Goal: Transaction & Acquisition: Download file/media

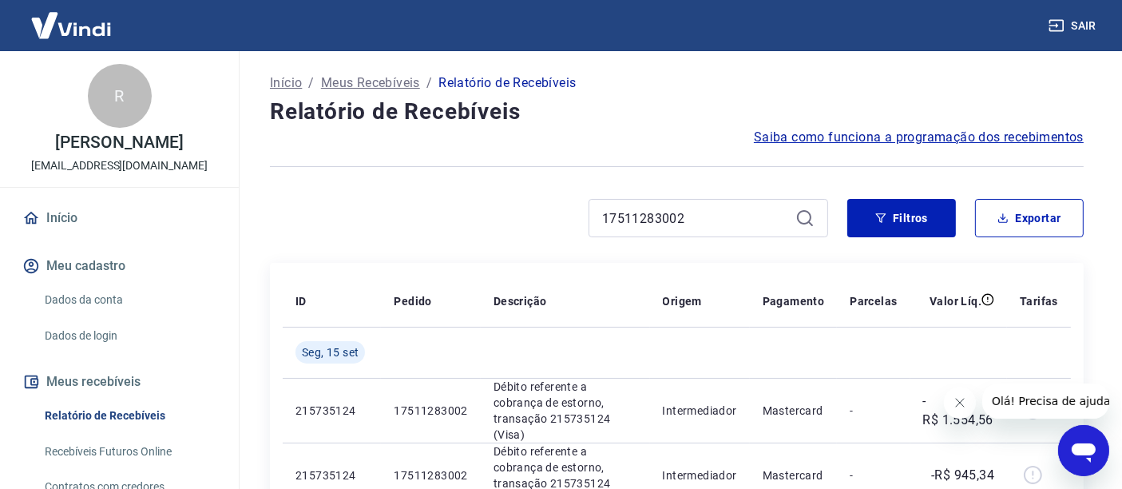
click at [107, 236] on link "Início" at bounding box center [119, 217] width 200 height 35
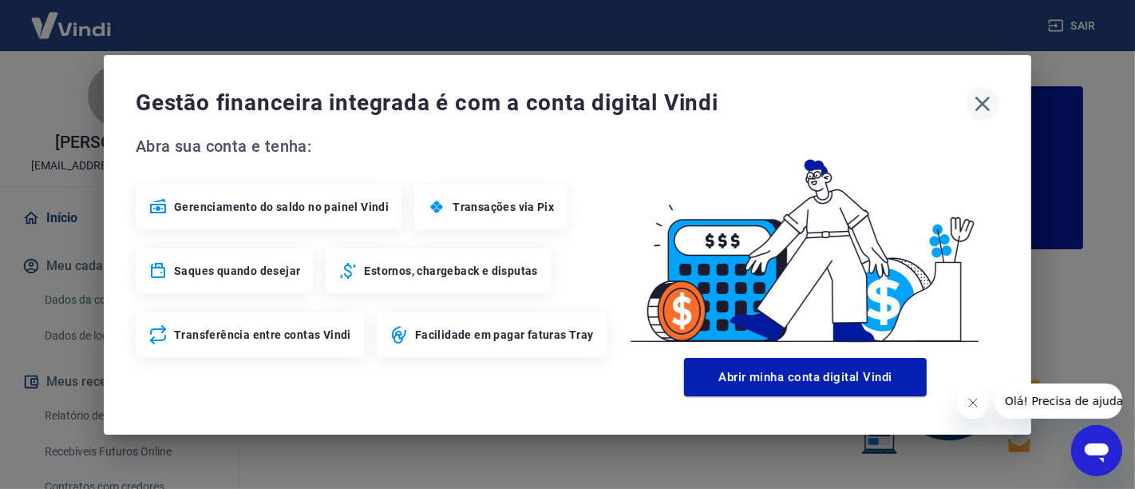
click at [993, 108] on icon "button" at bounding box center [983, 104] width 26 height 26
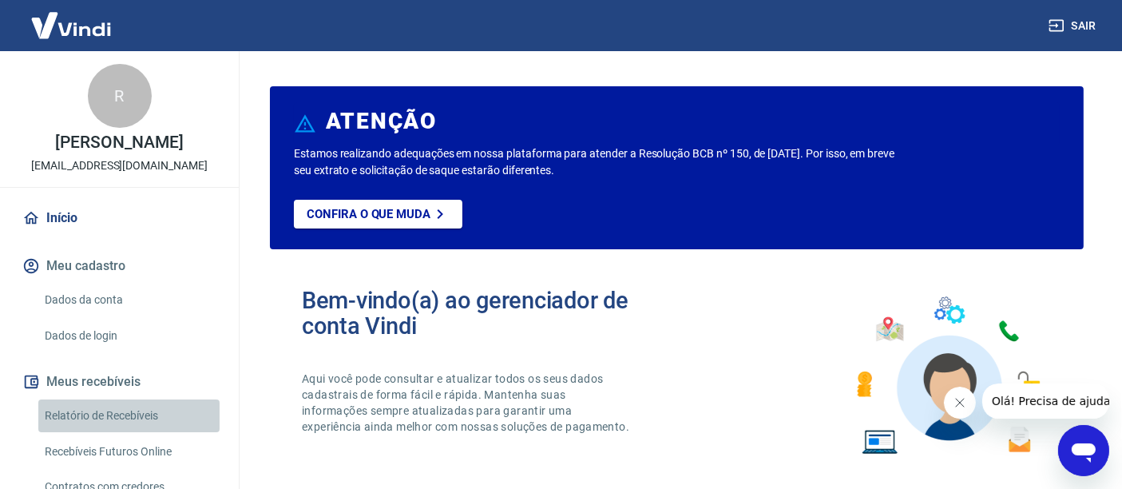
click at [139, 432] on link "Relatório de Recebíveis" at bounding box center [128, 415] width 181 height 33
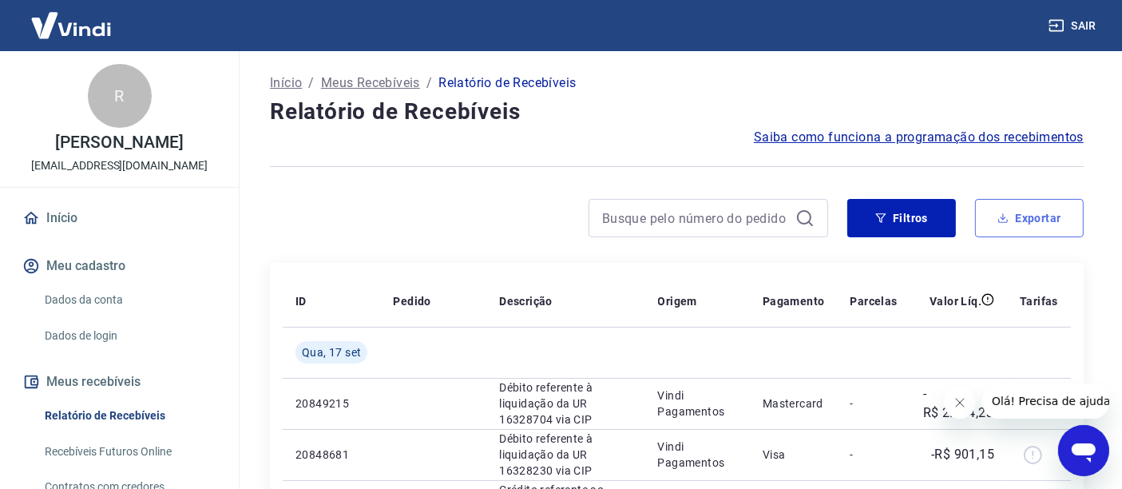
click at [1020, 221] on button "Exportar" at bounding box center [1029, 218] width 109 height 38
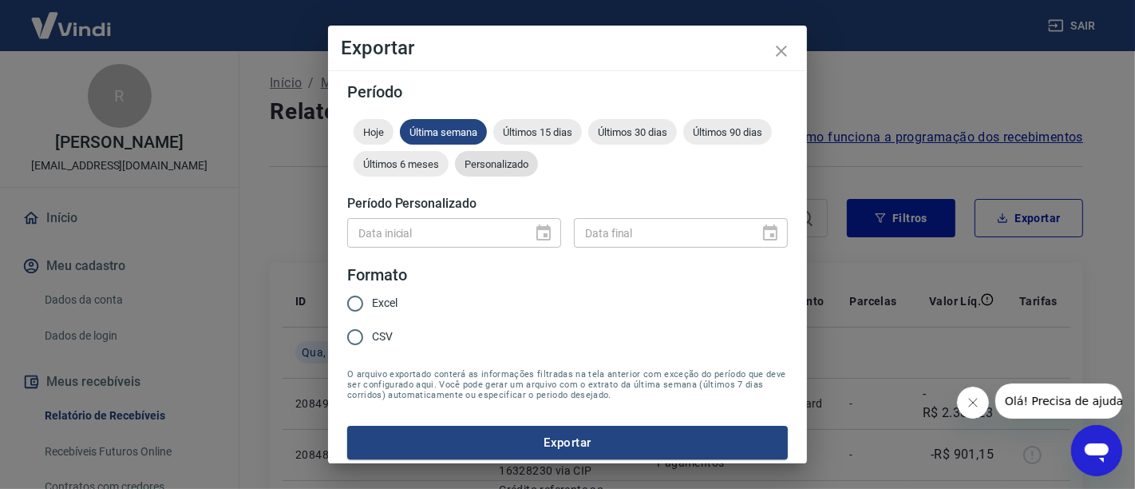
click at [538, 163] on span "Personalizado" at bounding box center [496, 164] width 83 height 12
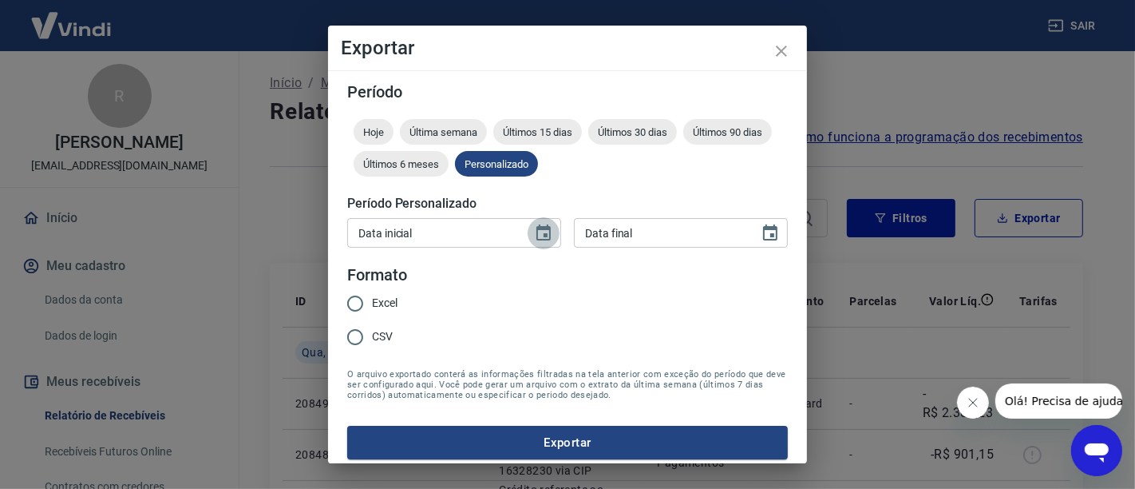
click at [528, 232] on button "Choose date" at bounding box center [544, 233] width 32 height 32
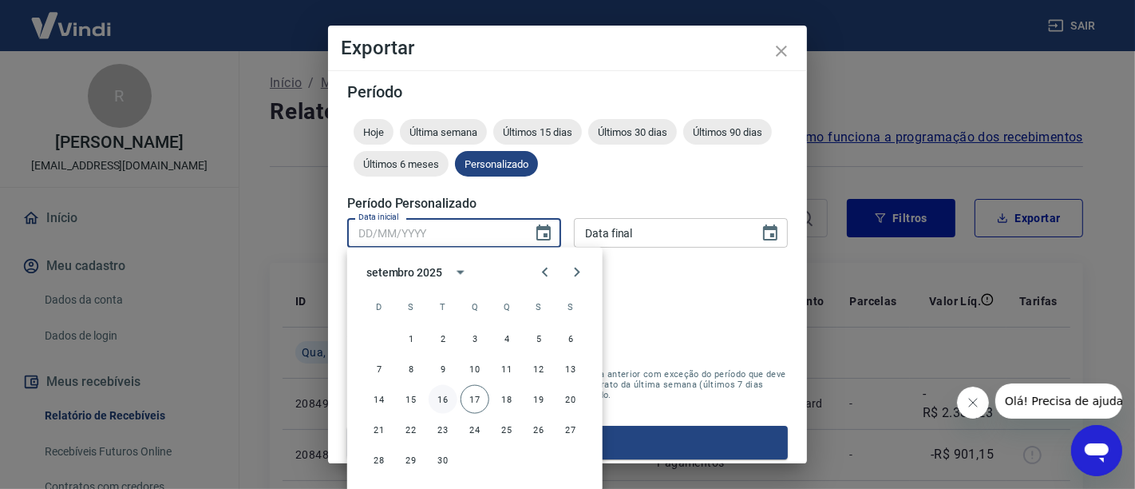
click at [450, 396] on button "16" at bounding box center [443, 399] width 29 height 29
type input "[DATE]"
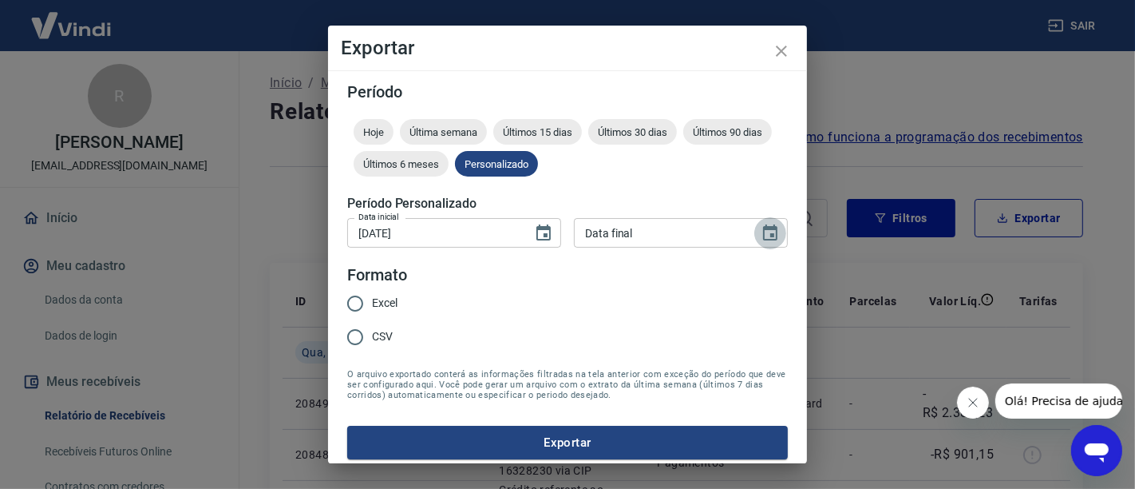
click at [755, 243] on button "Choose date" at bounding box center [771, 233] width 32 height 32
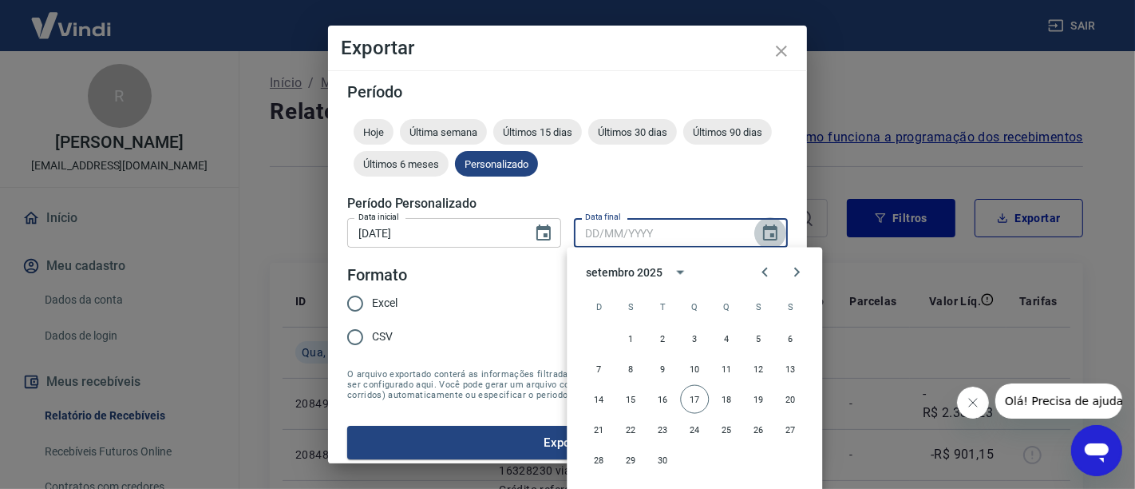
click at [755, 243] on button "Choose date" at bounding box center [771, 233] width 32 height 32
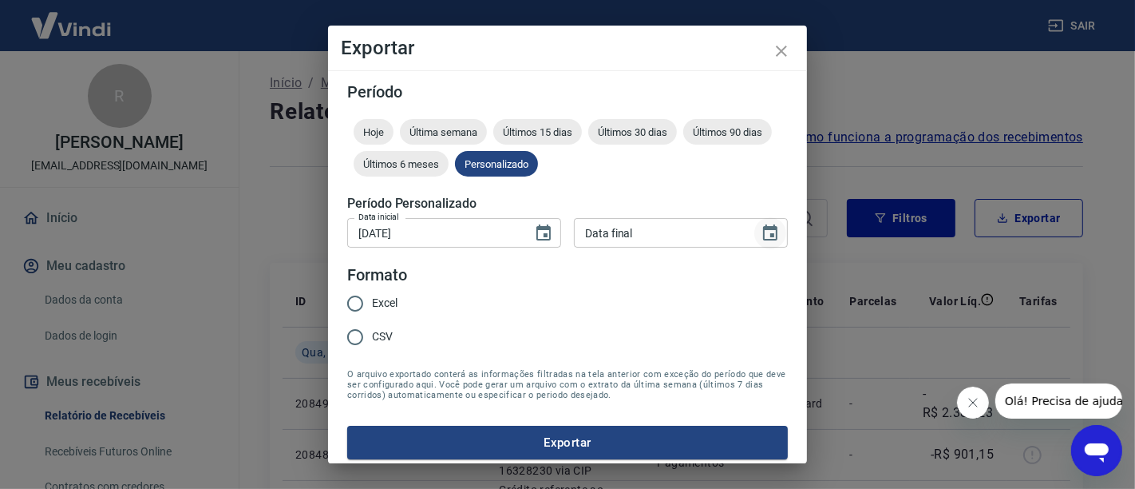
click at [761, 225] on icon "Choose date" at bounding box center [770, 233] width 19 height 19
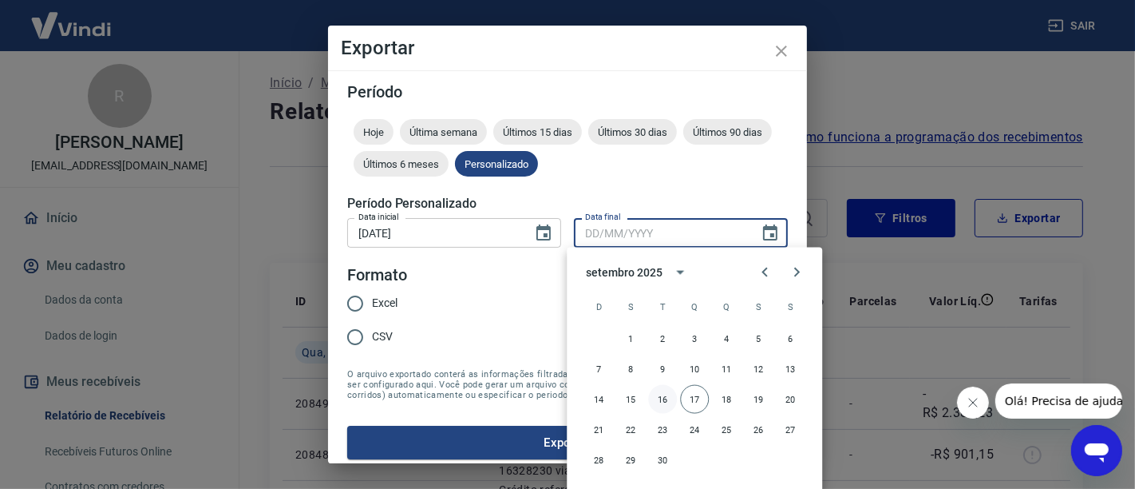
click at [662, 393] on button "16" at bounding box center [662, 399] width 29 height 29
type input "[DATE]"
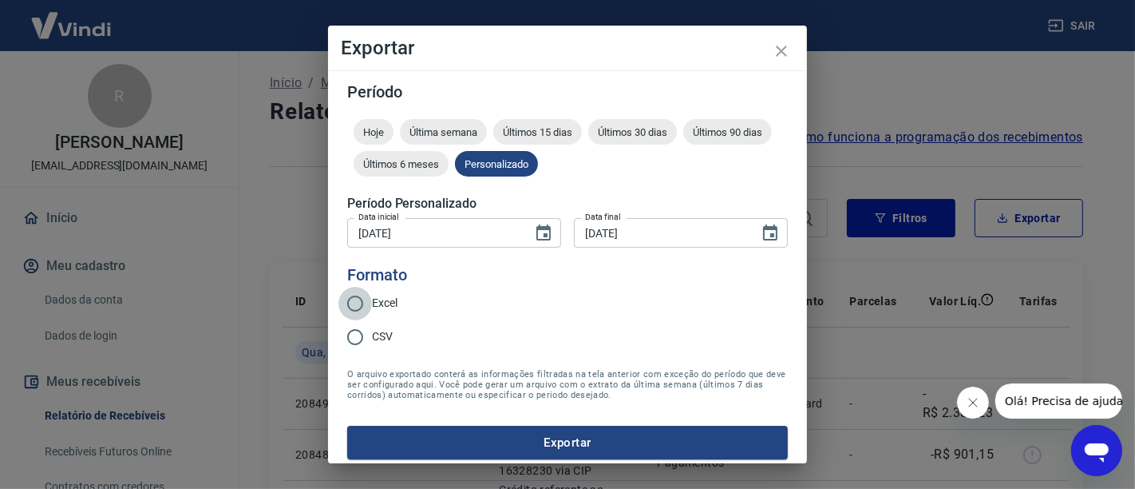
click at [367, 307] on input "Excel" at bounding box center [356, 304] width 34 height 34
radio input "true"
click at [430, 430] on button "Exportar" at bounding box center [567, 443] width 441 height 34
